Goal: Find specific page/section: Find specific page/section

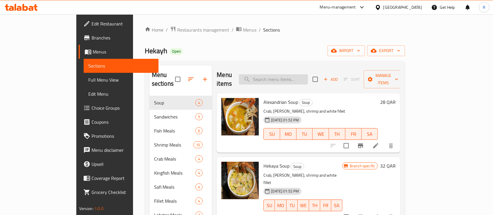
click at [295, 75] on input "search" at bounding box center [273, 79] width 69 height 10
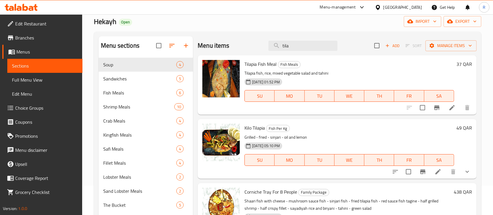
scroll to position [25, 0]
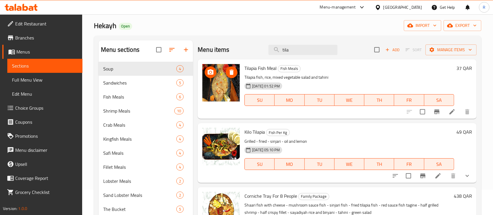
type input "tila"
click at [227, 94] on img at bounding box center [220, 82] width 37 height 37
click at [353, 72] on h6 "Tilapia Fish Meal Fish Meals" at bounding box center [350, 68] width 210 height 8
click at [286, 49] on input "tila" at bounding box center [303, 50] width 69 height 10
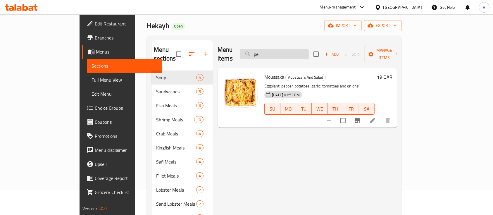
type input "p"
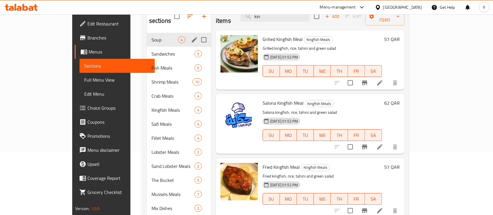
scroll to position [0, 0]
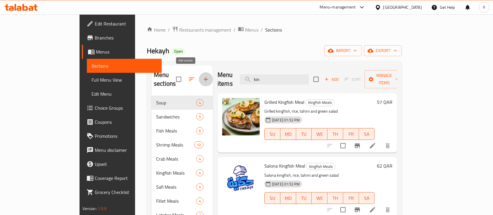
click at [202, 76] on icon "button" at bounding box center [205, 79] width 7 height 7
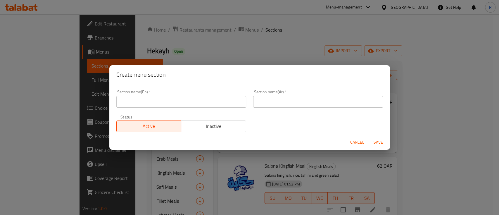
click at [156, 103] on input "text" at bounding box center [181, 102] width 130 height 12
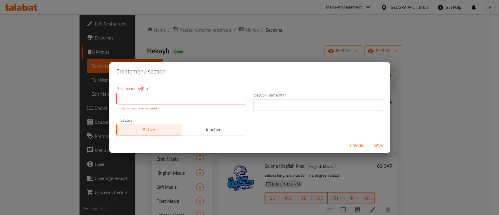
click at [262, 35] on div "Create menu section Section name(En)   * Section name(En) * Section name is req…" at bounding box center [249, 107] width 499 height 215
click at [359, 146] on span "Cancel" at bounding box center [357, 145] width 14 height 7
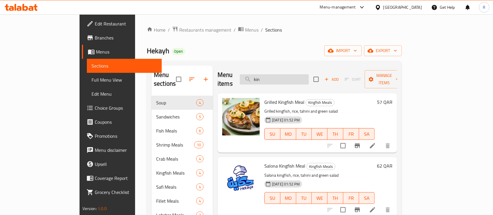
click at [291, 74] on input "kin" at bounding box center [274, 79] width 69 height 10
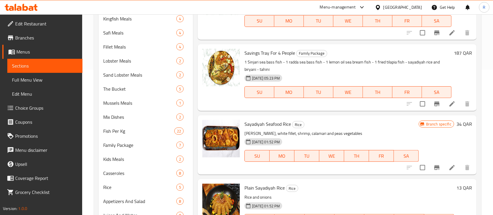
scroll to position [185, 0]
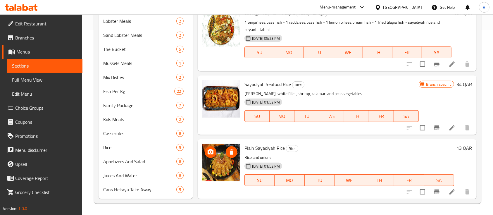
type input "saya"
click at [161, 8] on div "Menu-management [GEOGRAPHIC_DATA] Get Help R" at bounding box center [246, 7] width 493 height 14
